Goal: Task Accomplishment & Management: Complete application form

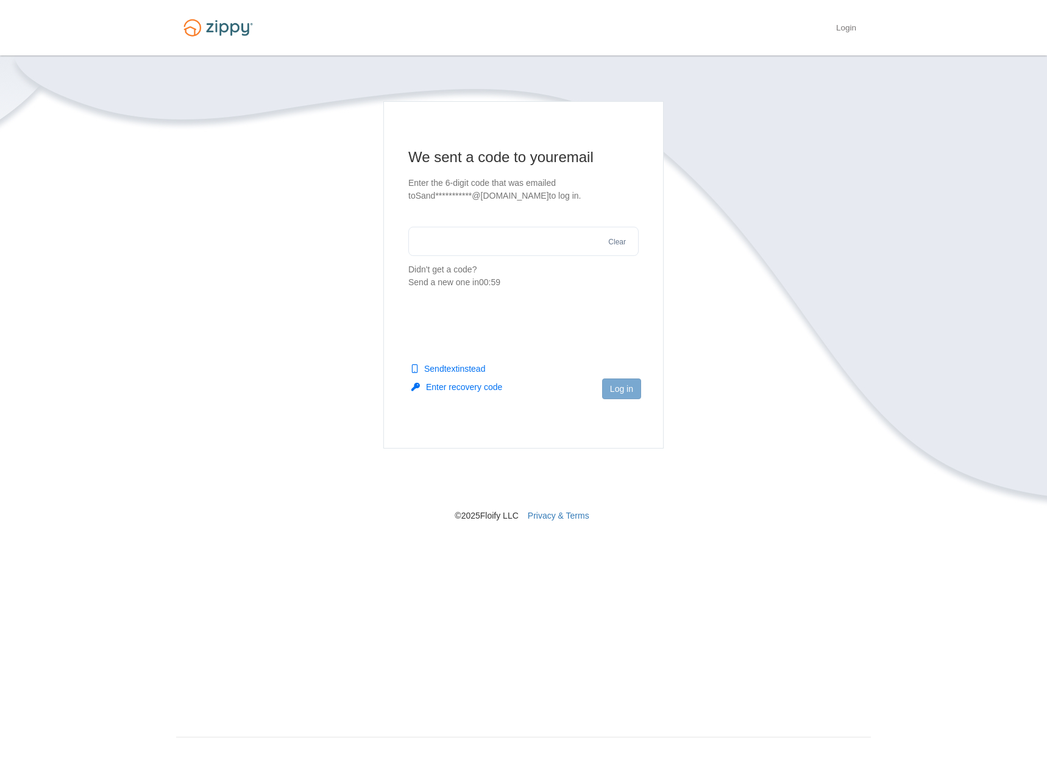
click at [444, 245] on input "text" at bounding box center [523, 241] width 230 height 29
type input "******"
